Goal: Find contact information: Find contact information

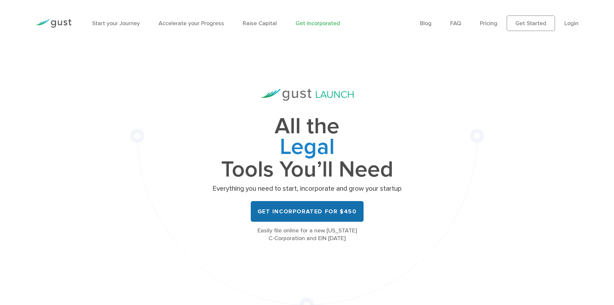
click at [302, 211] on link "Get Incorporated for $450" at bounding box center [307, 211] width 113 height 21
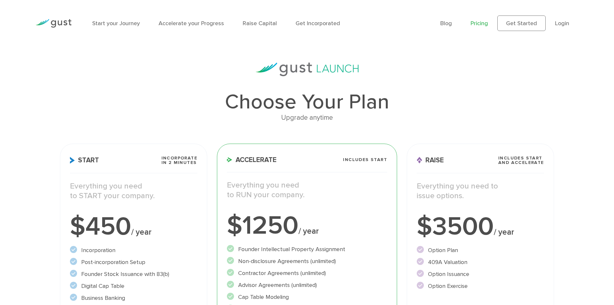
click at [164, 237] on div "$450 / year" at bounding box center [133, 226] width 127 height 26
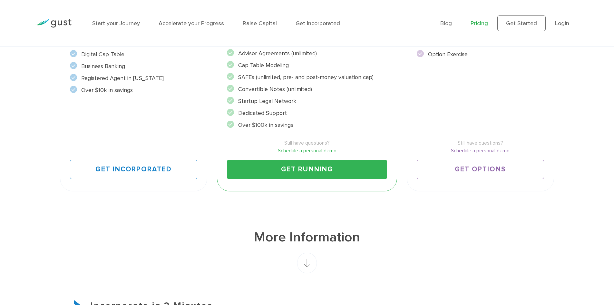
scroll to position [232, 0]
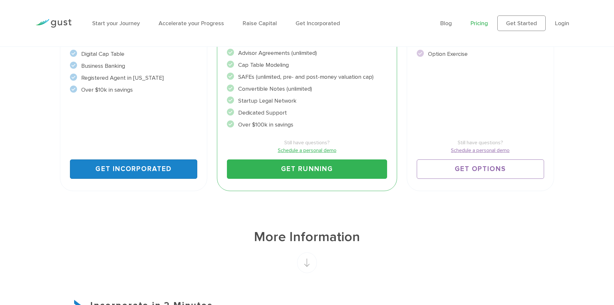
click at [155, 176] on link "Get Incorporated" at bounding box center [133, 168] width 127 height 19
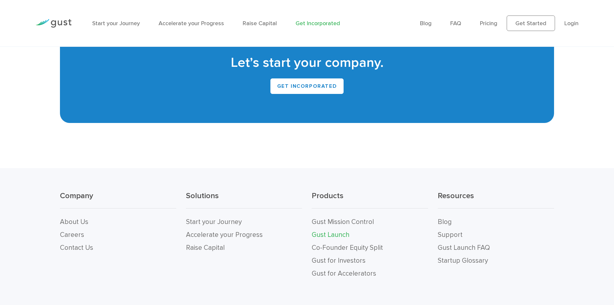
scroll to position [3993, 0]
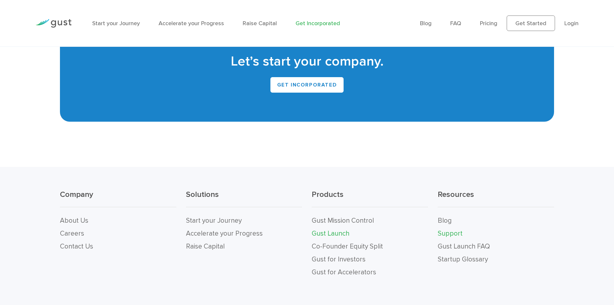
click at [450, 229] on link "Support" at bounding box center [450, 233] width 25 height 8
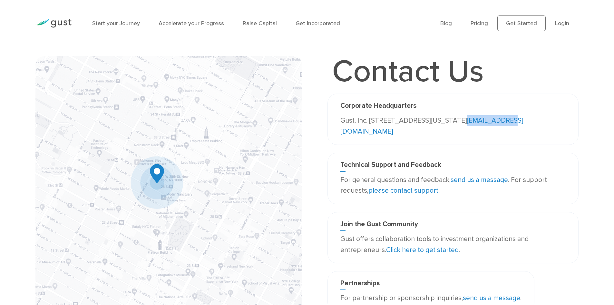
drag, startPoint x: 406, startPoint y: 130, endPoint x: 355, endPoint y: 132, distance: 51.3
click at [355, 132] on p "Gust, Inc. [STREET_ADDRESS][US_STATE] [EMAIL_ADDRESS][DOMAIN_NAME]" at bounding box center [452, 126] width 225 height 22
copy link "[EMAIL_ADDRESS][DOMAIN_NAME]"
